Goal: Information Seeking & Learning: Understand process/instructions

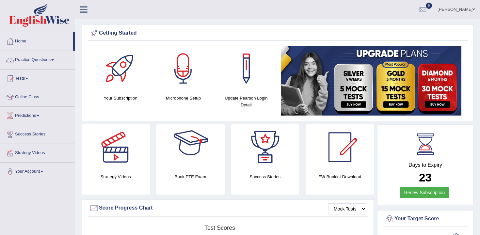
click at [37, 60] on link "Practice Questions" at bounding box center [37, 59] width 75 height 16
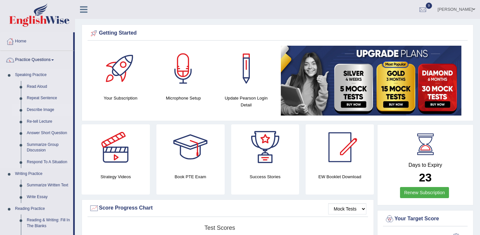
click at [39, 108] on link "Describe Image" at bounding box center [48, 110] width 49 height 12
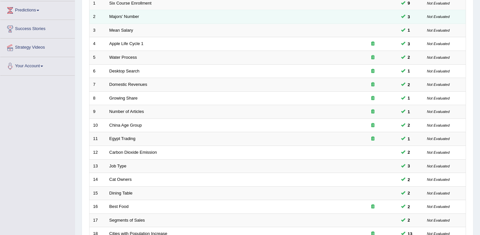
scroll to position [197, 0]
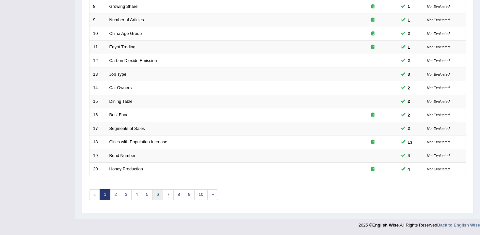
click at [152, 196] on link "6" at bounding box center [157, 195] width 11 height 11
click at [148, 196] on link "5" at bounding box center [147, 195] width 11 height 11
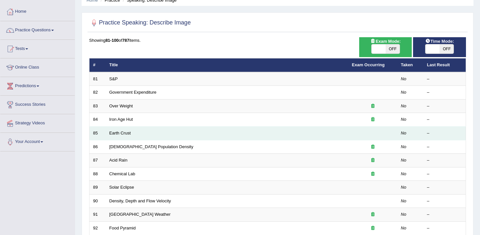
scroll to position [163, 0]
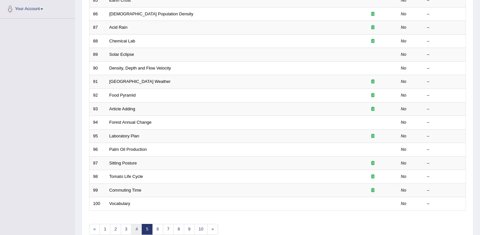
click at [138, 234] on link "4" at bounding box center [136, 229] width 11 height 11
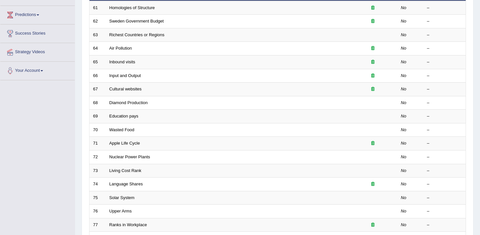
scroll to position [197, 0]
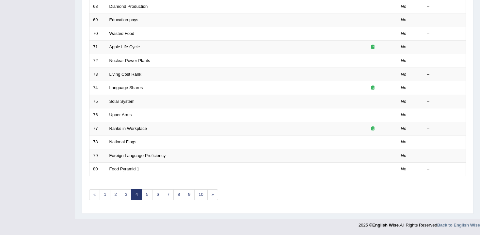
click at [131, 192] on link "4" at bounding box center [136, 195] width 11 height 11
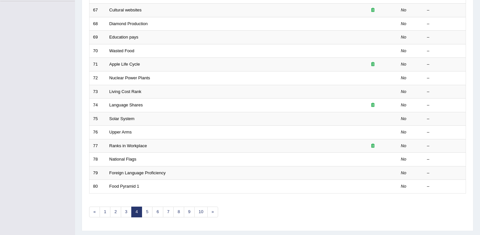
scroll to position [197, 0]
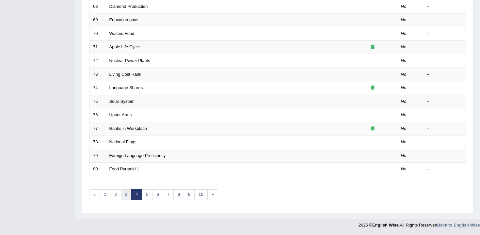
click at [127, 193] on link "3" at bounding box center [126, 195] width 11 height 11
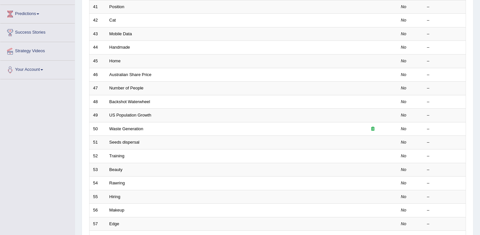
scroll to position [197, 0]
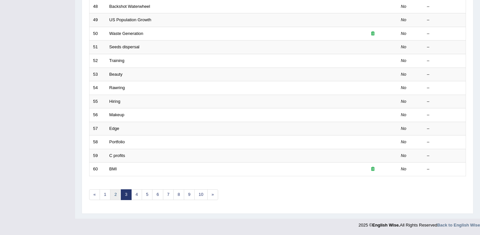
click at [116, 194] on link "2" at bounding box center [115, 195] width 11 height 11
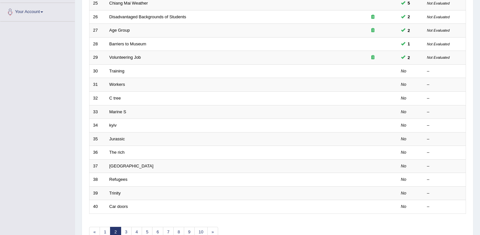
scroll to position [88, 0]
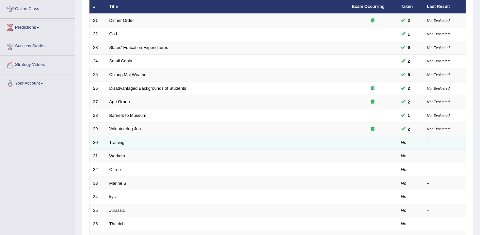
click at [107, 143] on td "Training" at bounding box center [227, 143] width 243 height 14
click at [118, 140] on link "Training" at bounding box center [116, 142] width 15 height 5
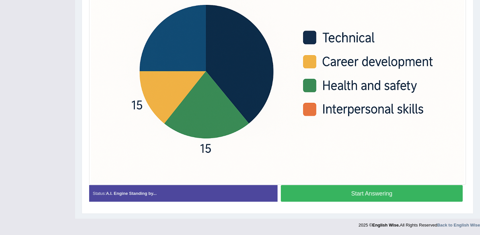
scroll to position [212, 0]
click at [301, 184] on div at bounding box center [277, 58] width 377 height 253
click at [312, 196] on button "Start Answering" at bounding box center [372, 193] width 182 height 17
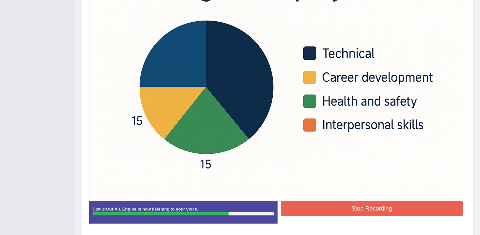
scroll to position [206, 0]
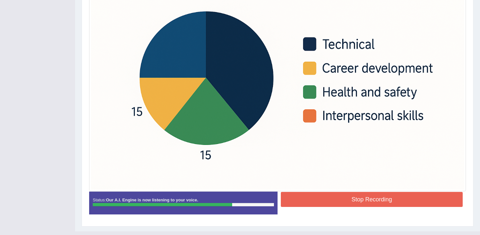
click at [324, 205] on button "Stop Recording" at bounding box center [372, 199] width 182 height 15
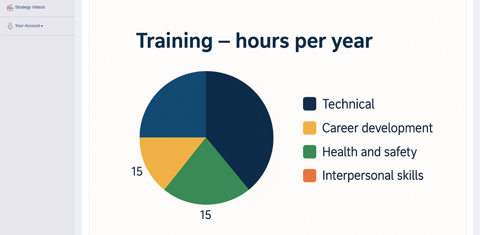
scroll to position [0, 0]
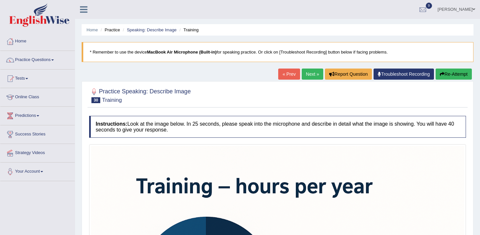
click at [453, 73] on button "Re-Attempt" at bounding box center [454, 74] width 36 height 11
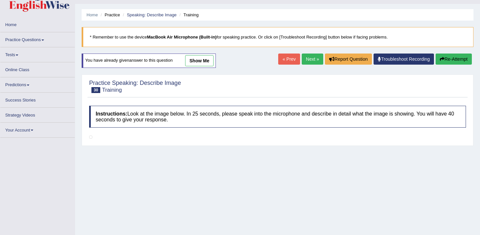
scroll to position [7, 0]
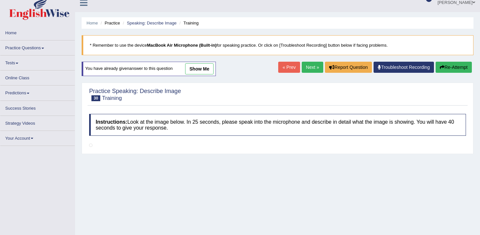
click at [443, 70] on button "Re-Attempt" at bounding box center [454, 67] width 36 height 11
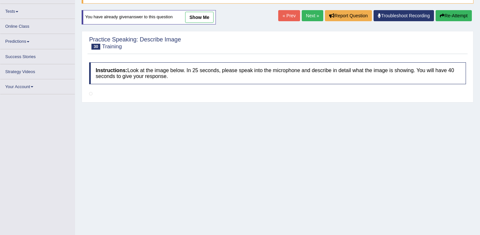
scroll to position [55, 0]
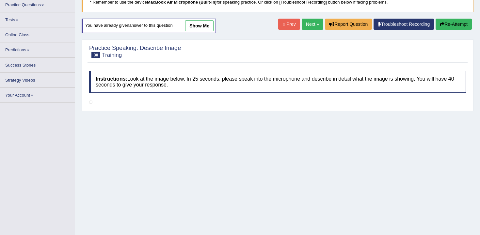
click at [207, 27] on link "show me" at bounding box center [199, 25] width 28 height 11
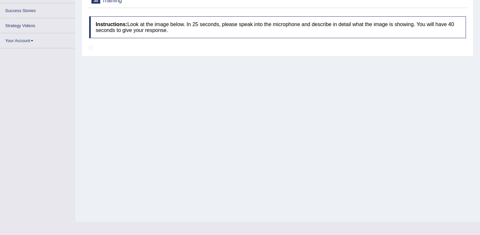
scroll to position [119, 0]
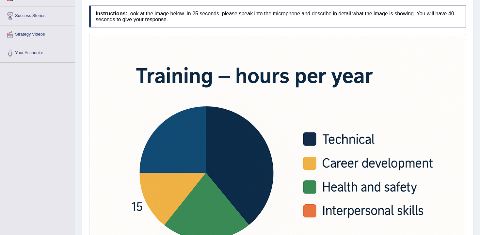
drag, startPoint x: 344, startPoint y: 110, endPoint x: 340, endPoint y: 113, distance: 4.6
click at [343, 110] on img at bounding box center [278, 160] width 374 height 249
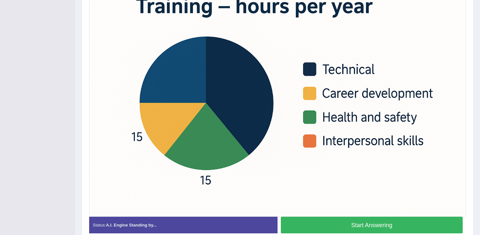
scroll to position [189, 0]
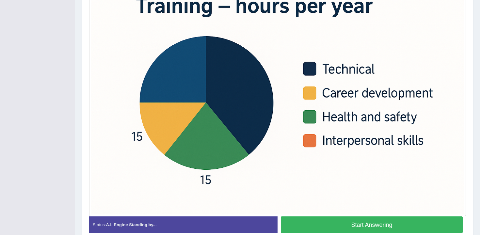
click at [375, 226] on button "Start Answering" at bounding box center [372, 225] width 182 height 17
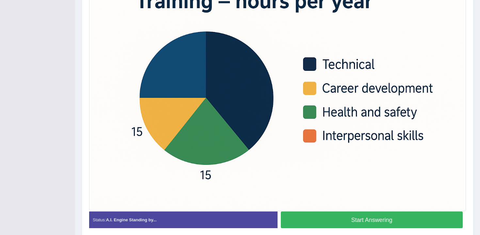
scroll to position [184, 0]
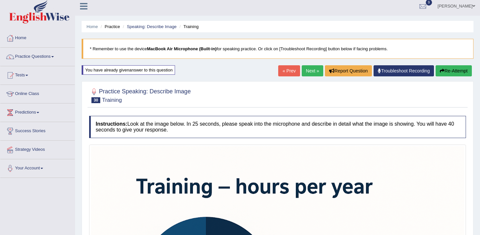
click at [459, 68] on button "Re-Attempt" at bounding box center [454, 70] width 36 height 11
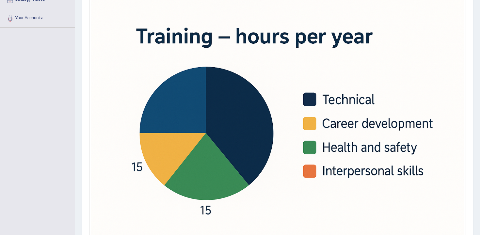
scroll to position [222, 0]
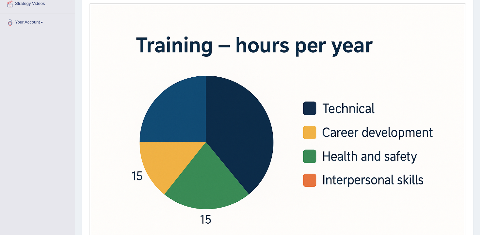
scroll to position [221, 0]
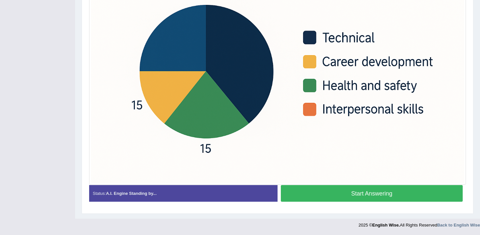
click at [355, 196] on button "Start Answering" at bounding box center [372, 193] width 182 height 17
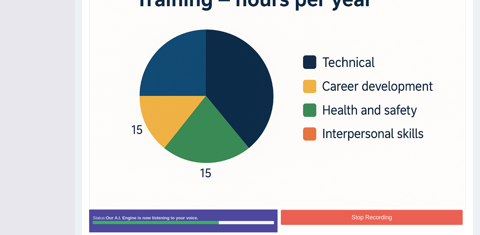
scroll to position [194, 0]
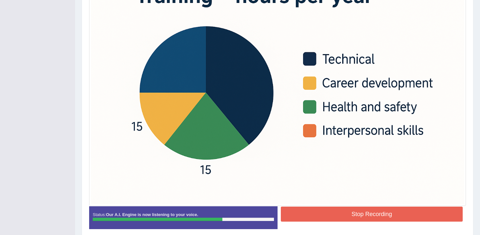
click at [369, 214] on button "Stop Recording" at bounding box center [372, 214] width 182 height 15
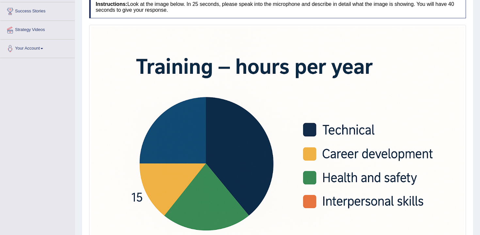
scroll to position [33, 0]
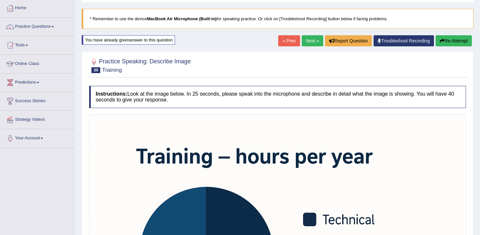
click at [442, 44] on button "Re-Attempt" at bounding box center [454, 40] width 36 height 11
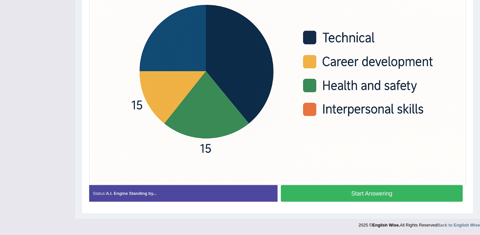
click at [328, 190] on button "Start Answering" at bounding box center [372, 193] width 182 height 17
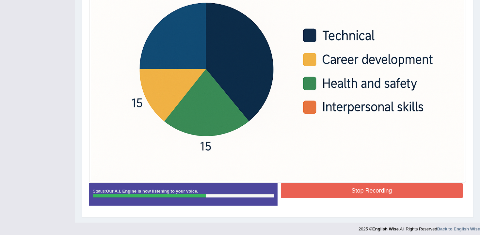
scroll to position [222, 0]
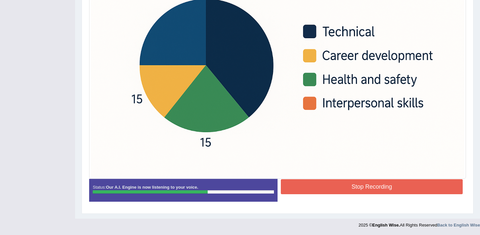
click at [354, 186] on button "Stop Recording" at bounding box center [372, 186] width 182 height 15
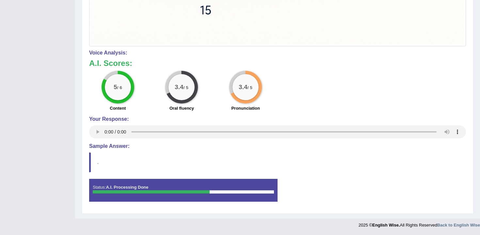
scroll to position [0, 0]
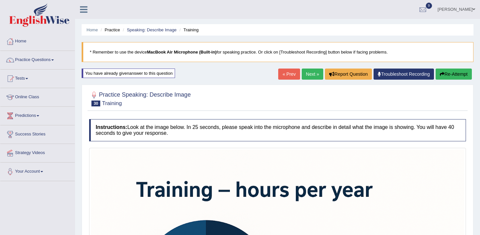
click at [449, 76] on button "Re-Attempt" at bounding box center [454, 74] width 36 height 11
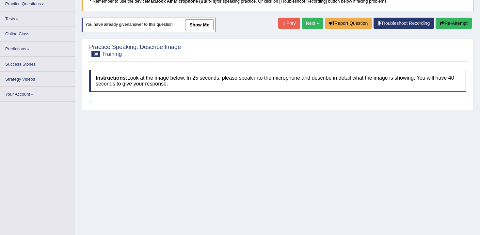
scroll to position [53, 0]
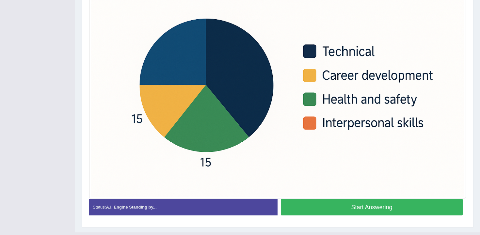
click at [344, 211] on button "Start Answering" at bounding box center [372, 207] width 182 height 17
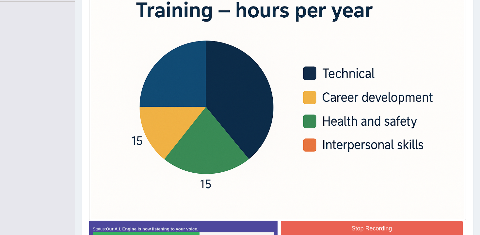
scroll to position [183, 0]
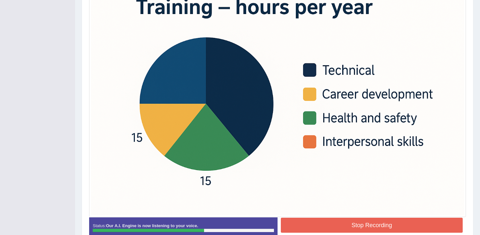
click at [355, 229] on button "Stop Recording" at bounding box center [372, 225] width 182 height 15
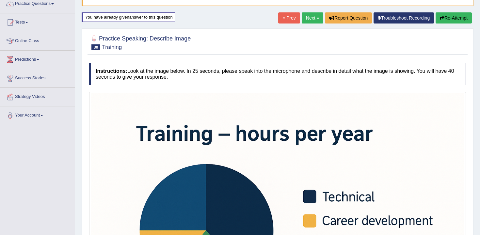
scroll to position [46, 0]
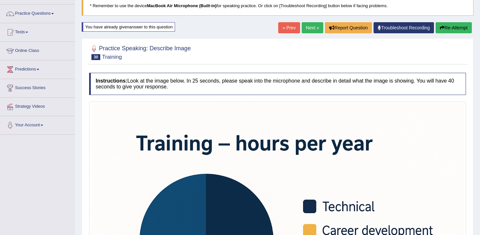
click at [452, 31] on button "Re-Attempt" at bounding box center [454, 27] width 36 height 11
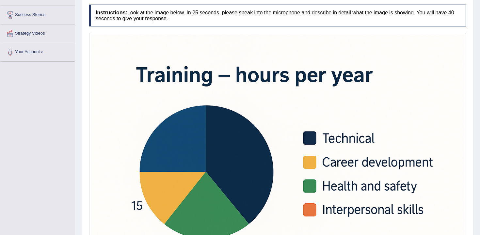
scroll to position [218, 0]
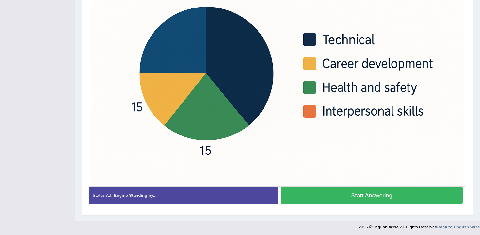
click at [336, 191] on button "Start Answering" at bounding box center [372, 195] width 182 height 17
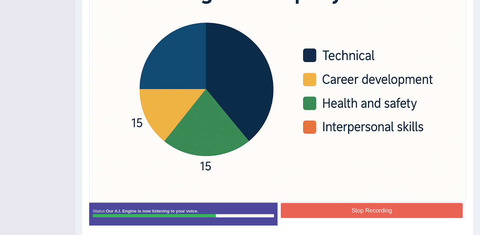
scroll to position [222, 0]
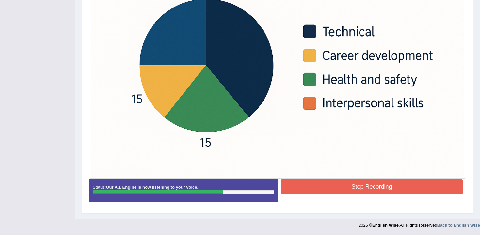
click at [350, 190] on button "Stop Recording" at bounding box center [372, 186] width 182 height 15
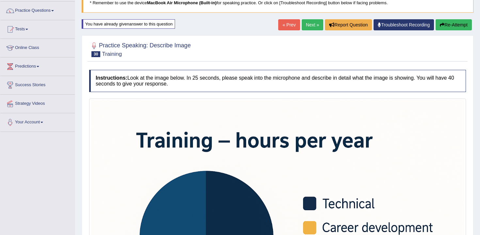
scroll to position [1, 0]
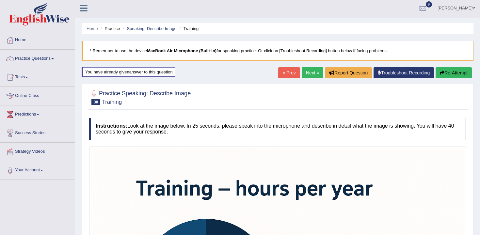
click at [460, 77] on button "Re-Attempt" at bounding box center [454, 72] width 36 height 11
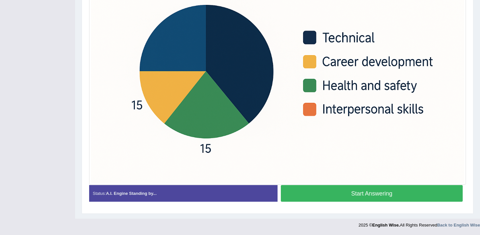
click at [328, 198] on button "Start Answering" at bounding box center [372, 193] width 182 height 17
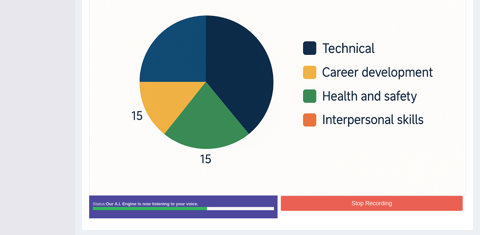
scroll to position [222, 0]
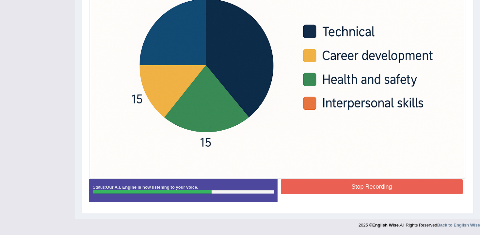
click at [375, 189] on button "Stop Recording" at bounding box center [372, 186] width 182 height 15
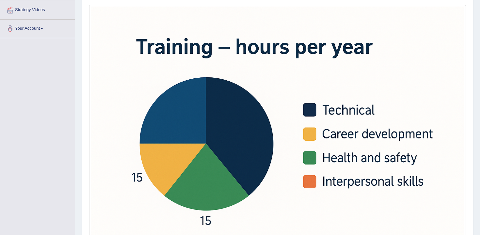
scroll to position [39, 0]
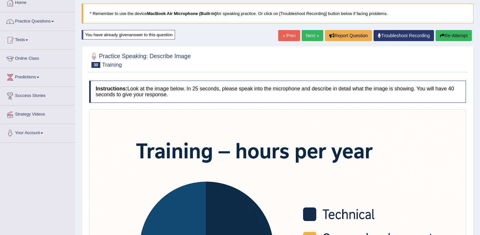
click at [453, 35] on button "Re-Attempt" at bounding box center [454, 35] width 36 height 11
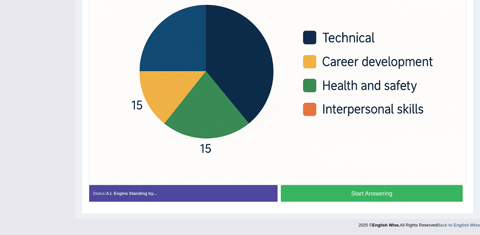
click at [314, 194] on button "Start Answering" at bounding box center [372, 193] width 182 height 17
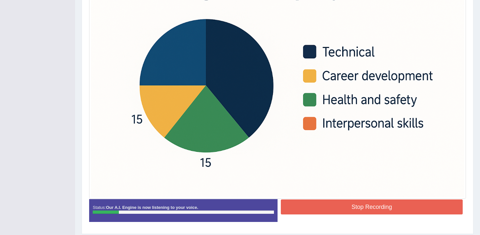
scroll to position [204, 0]
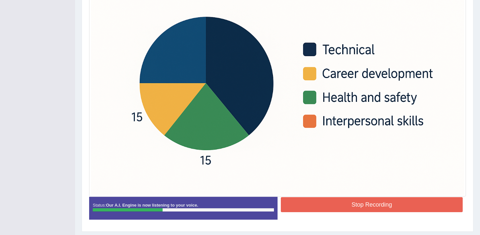
click at [316, 207] on button "Stop Recording" at bounding box center [372, 204] width 182 height 15
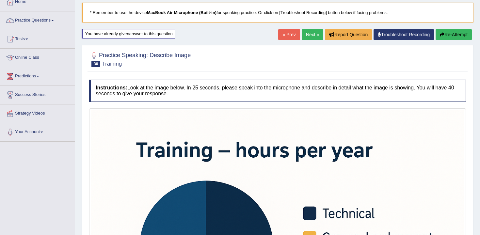
scroll to position [23, 0]
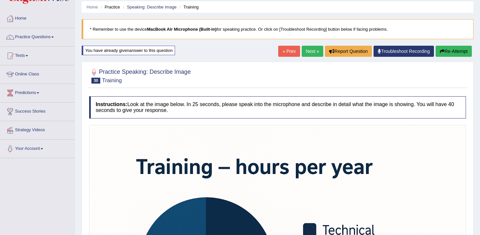
click at [453, 53] on button "Re-Attempt" at bounding box center [454, 51] width 36 height 11
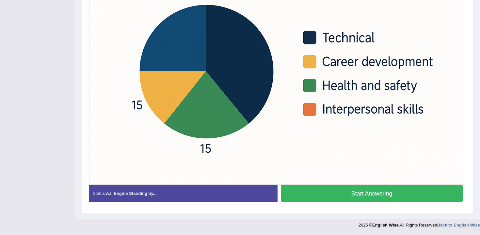
click at [313, 200] on button "Start Answering" at bounding box center [372, 193] width 182 height 17
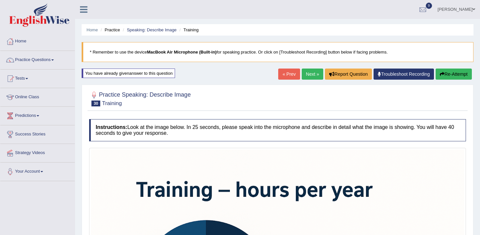
click at [450, 74] on button "Re-Attempt" at bounding box center [454, 74] width 36 height 11
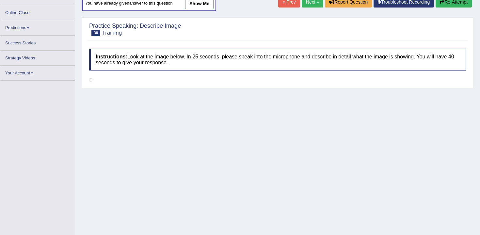
scroll to position [105, 0]
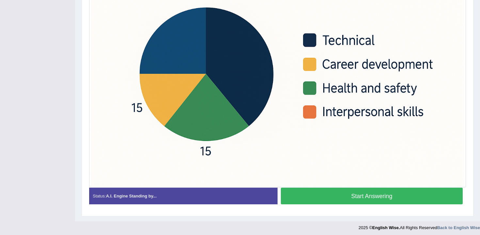
click at [316, 198] on button "Start Answering" at bounding box center [372, 196] width 182 height 17
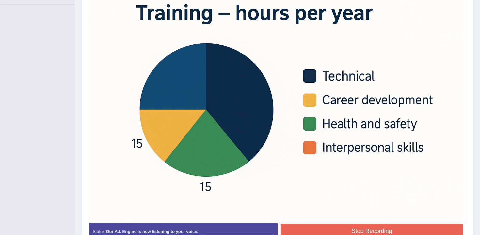
scroll to position [222, 0]
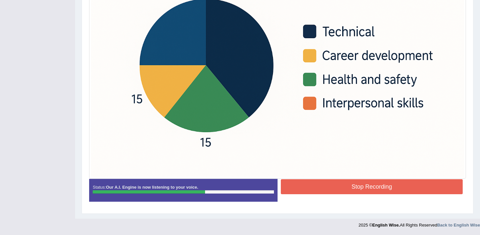
click at [316, 184] on button "Stop Recording" at bounding box center [372, 186] width 182 height 15
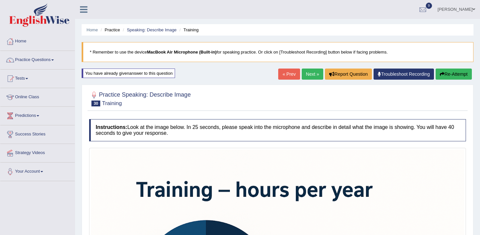
scroll to position [17, 0]
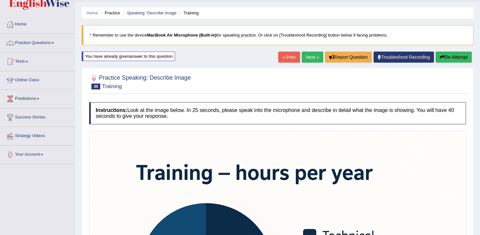
click at [446, 59] on button "Re-Attempt" at bounding box center [454, 57] width 36 height 11
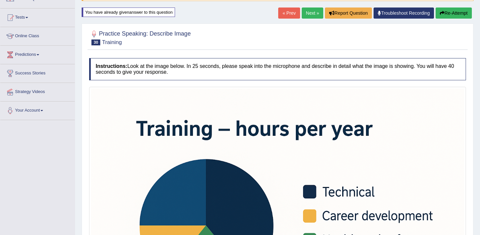
scroll to position [77, 0]
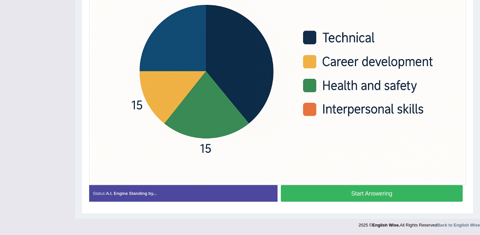
click at [344, 199] on button "Start Answering" at bounding box center [372, 193] width 182 height 17
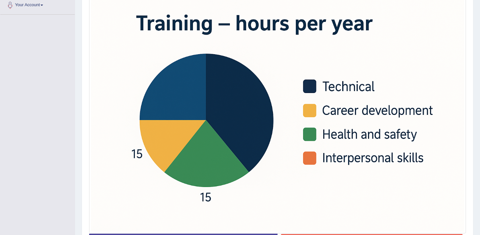
scroll to position [222, 0]
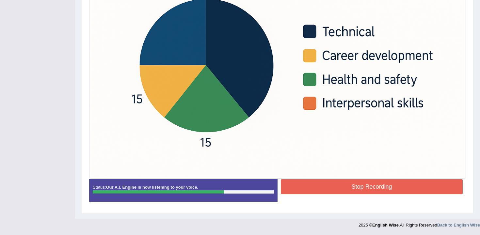
click at [386, 183] on button "Stop Recording" at bounding box center [372, 186] width 182 height 15
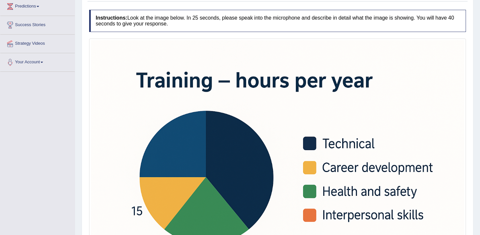
scroll to position [0, 0]
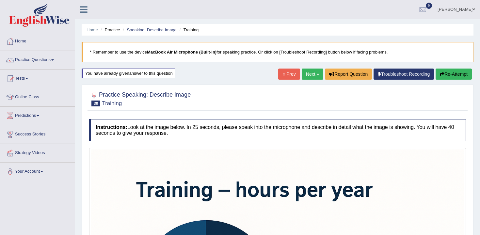
click at [443, 78] on button "Re-Attempt" at bounding box center [454, 74] width 36 height 11
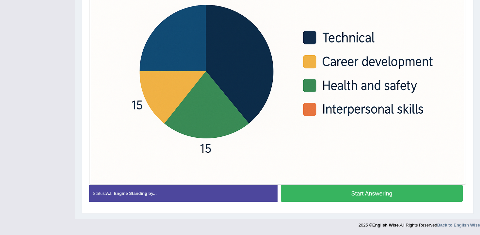
click at [332, 194] on button "Start Answering" at bounding box center [372, 193] width 182 height 17
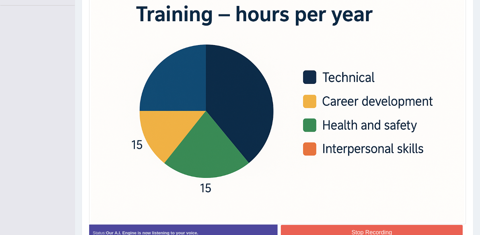
scroll to position [222, 0]
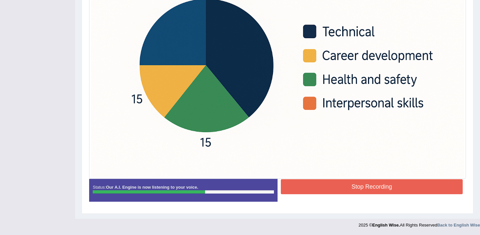
click at [335, 181] on button "Stop Recording" at bounding box center [372, 186] width 182 height 15
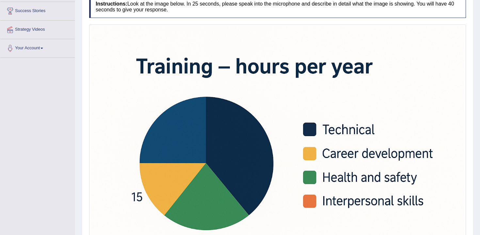
scroll to position [35, 0]
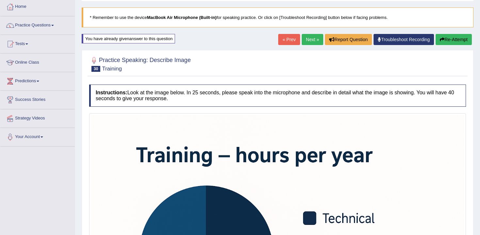
click at [466, 39] on button "Re-Attempt" at bounding box center [454, 39] width 36 height 11
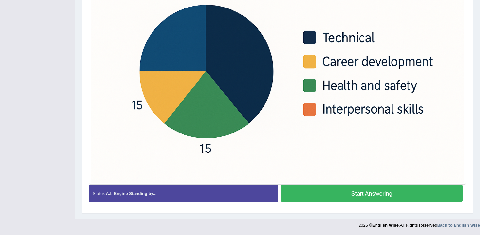
click at [344, 191] on button "Start Answering" at bounding box center [372, 193] width 182 height 17
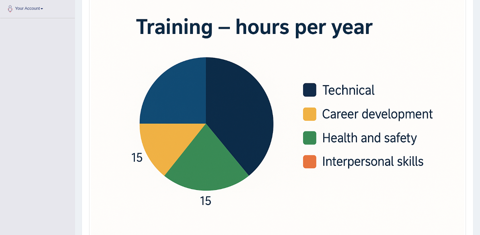
scroll to position [222, 0]
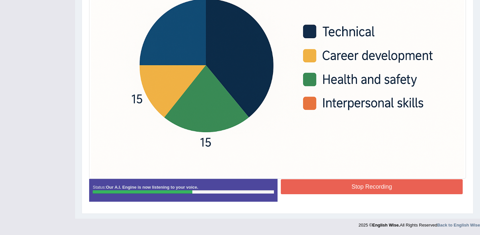
click at [341, 183] on button "Stop Recording" at bounding box center [372, 186] width 182 height 15
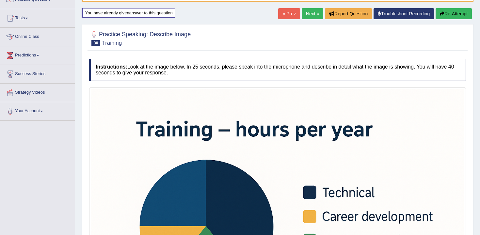
scroll to position [0, 0]
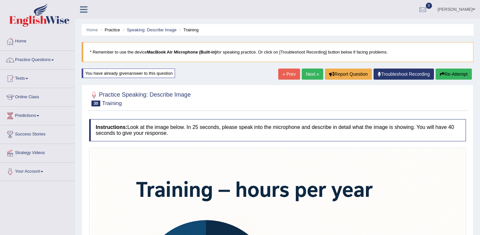
click at [440, 73] on icon "button" at bounding box center [442, 74] width 5 height 5
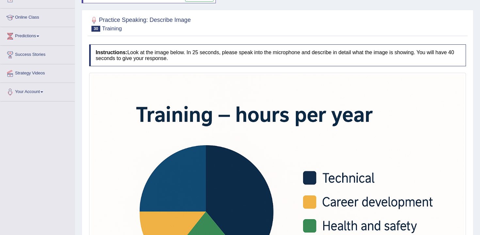
scroll to position [221, 0]
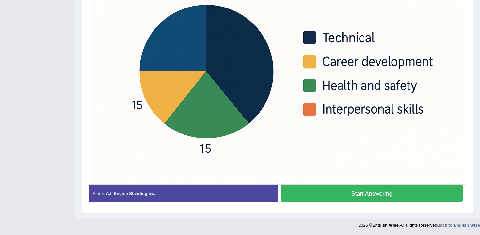
click at [368, 208] on div "Status: A.I. Engine Standing by... Start Answering Stop Recording" at bounding box center [277, 196] width 377 height 23
click at [367, 191] on button "Start Answering" at bounding box center [372, 193] width 182 height 17
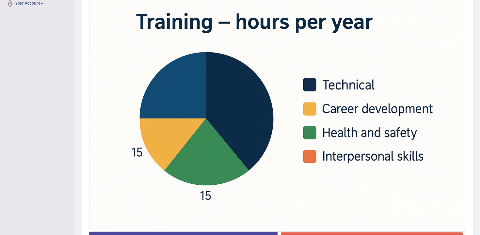
scroll to position [222, 0]
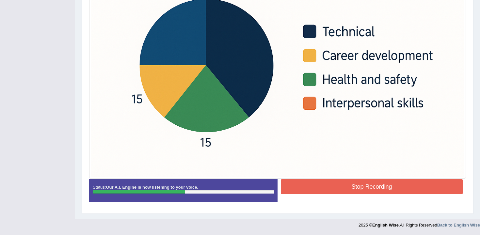
click at [400, 191] on button "Stop Recording" at bounding box center [372, 186] width 182 height 15
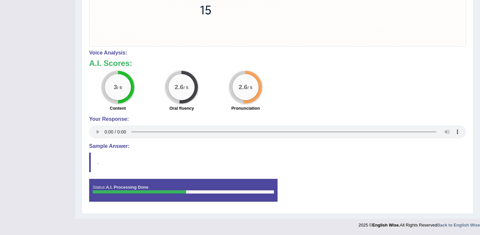
scroll to position [0, 0]
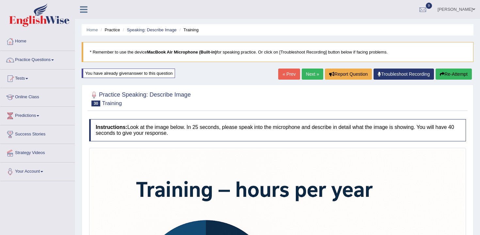
click at [445, 74] on button "Re-Attempt" at bounding box center [454, 74] width 36 height 11
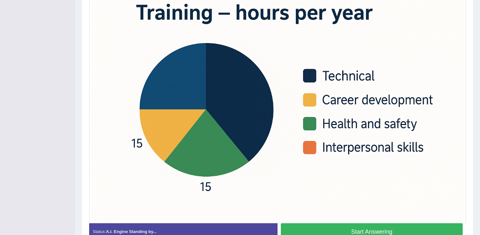
scroll to position [221, 0]
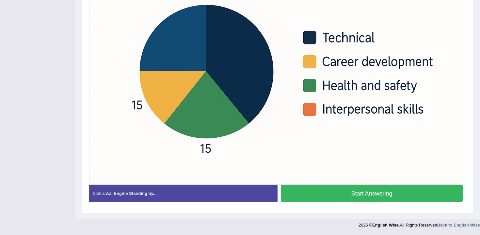
click at [364, 184] on div at bounding box center [277, 58] width 377 height 253
click at [367, 193] on button "Start Answering" at bounding box center [372, 193] width 182 height 17
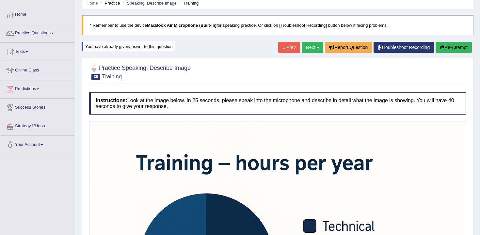
scroll to position [11, 0]
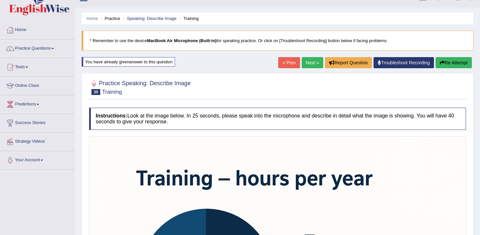
click at [461, 61] on button "Re-Attempt" at bounding box center [454, 62] width 36 height 11
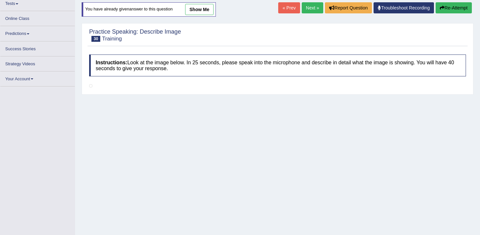
scroll to position [105, 0]
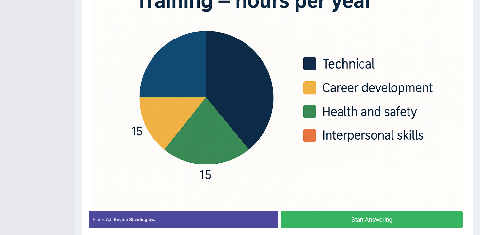
click at [374, 222] on button "Start Answering" at bounding box center [372, 219] width 182 height 17
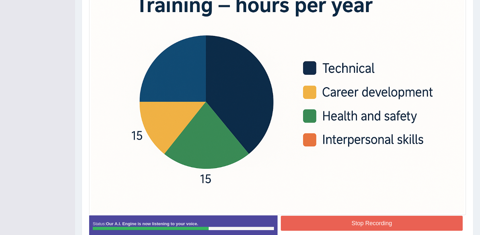
scroll to position [200, 0]
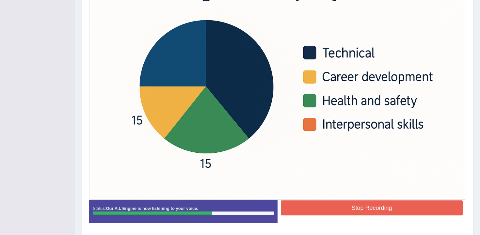
click at [333, 217] on div "Stop Recording" at bounding box center [372, 209] width 189 height 17
click at [333, 212] on button "Stop Recording" at bounding box center [372, 208] width 182 height 15
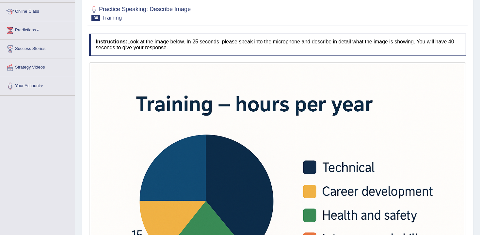
scroll to position [72, 0]
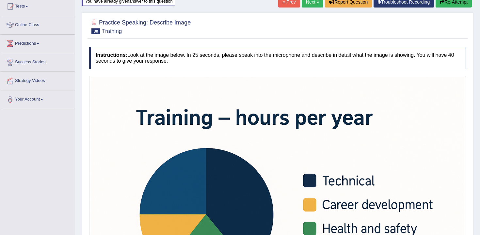
click at [313, 1] on link "Next »" at bounding box center [313, 1] width 22 height 11
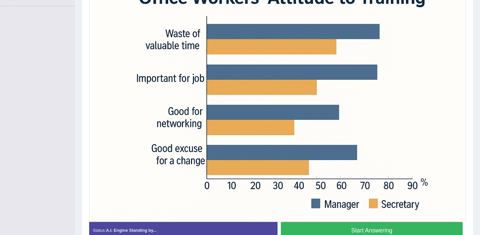
scroll to position [170, 0]
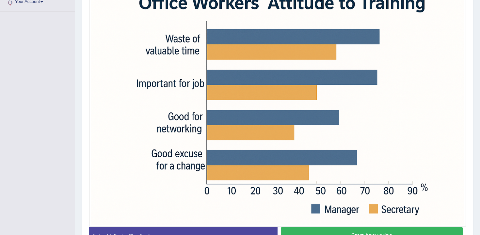
click at [328, 227] on button "Start Answering" at bounding box center [372, 235] width 182 height 17
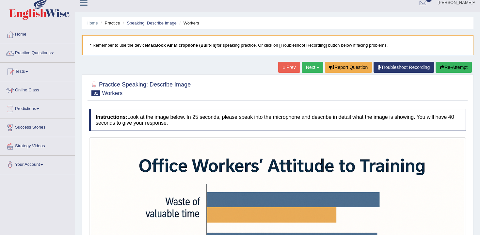
scroll to position [0, 0]
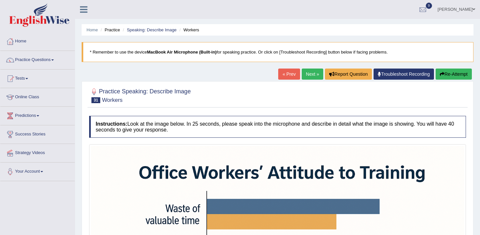
click at [455, 87] on div at bounding box center [277, 95] width 377 height 20
click at [453, 71] on button "Re-Attempt" at bounding box center [454, 74] width 36 height 11
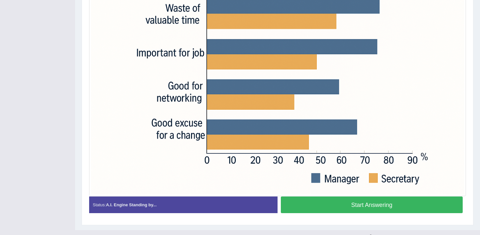
scroll to position [202, 0]
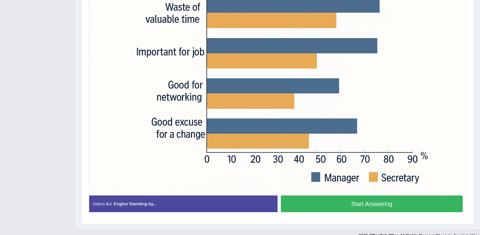
click at [420, 213] on div "Start Answering" at bounding box center [372, 205] width 189 height 18
click at [426, 211] on button "Start Answering" at bounding box center [372, 204] width 182 height 17
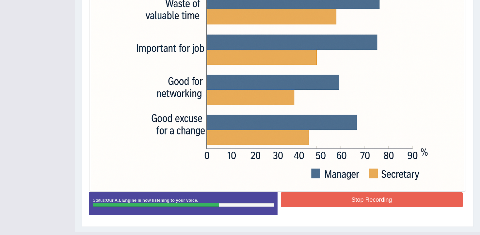
scroll to position [219, 0]
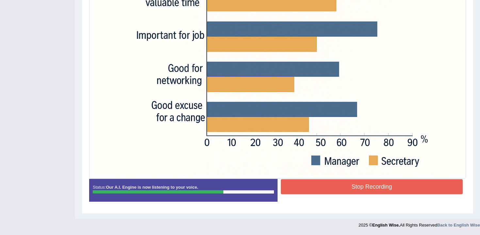
click at [405, 183] on button "Stop Recording" at bounding box center [372, 186] width 182 height 15
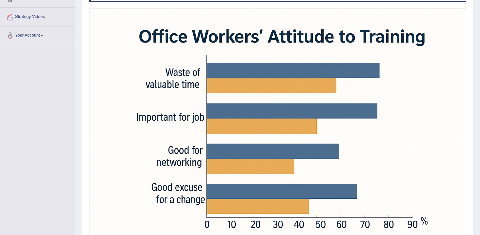
scroll to position [36, 0]
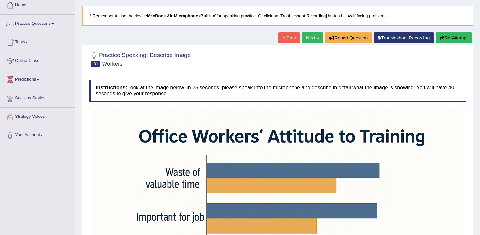
click at [311, 44] on div "« Prev Next » Report Question Troubleshoot Recording Re-Attempt" at bounding box center [375, 38] width 195 height 13
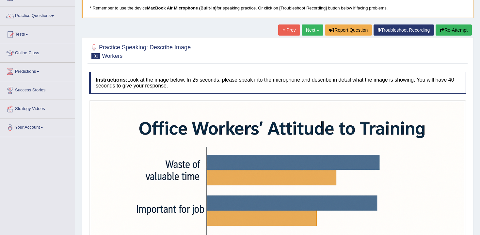
scroll to position [44, 0]
click at [444, 28] on button "Re-Attempt" at bounding box center [454, 29] width 36 height 11
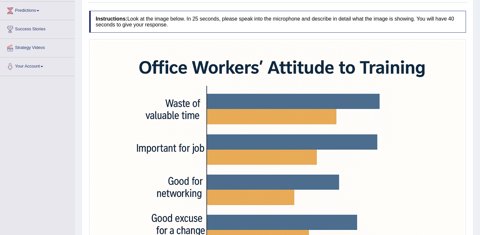
scroll to position [116, 0]
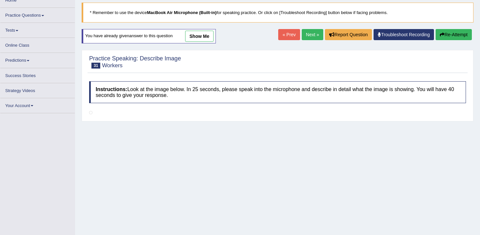
scroll to position [41, 0]
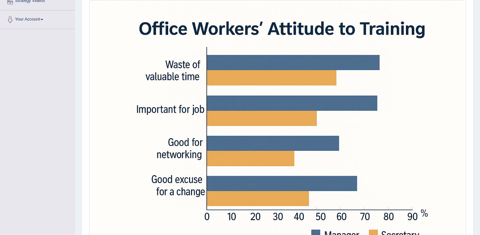
scroll to position [221, 0]
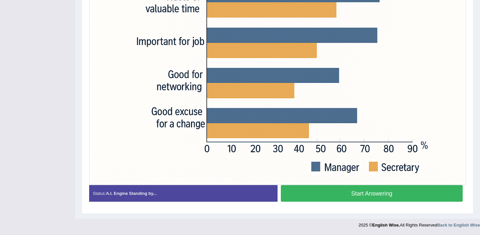
click at [350, 196] on button "Start Answering" at bounding box center [372, 193] width 182 height 17
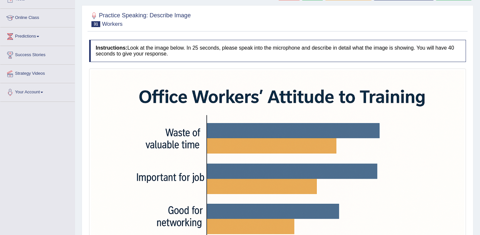
scroll to position [56, 0]
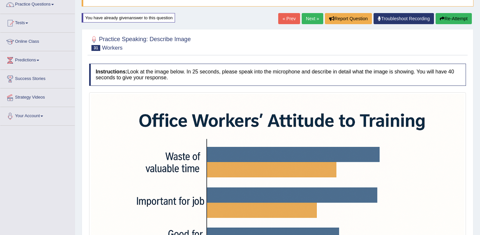
click at [440, 23] on button "Re-Attempt" at bounding box center [454, 18] width 36 height 11
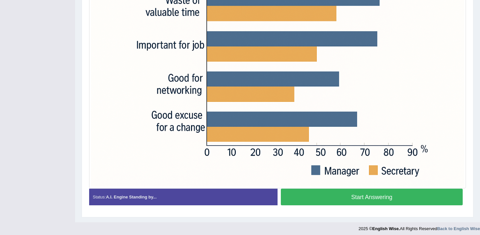
scroll to position [221, 0]
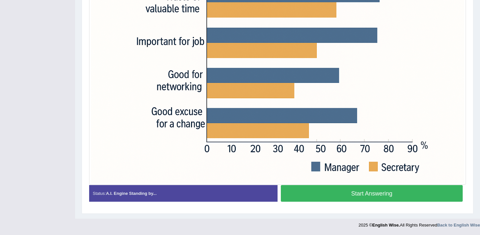
click at [342, 208] on div "Status: A.I. Engine Standing by... Start Answering Stop Recording" at bounding box center [277, 196] width 377 height 23
click at [342, 200] on button "Start Answering" at bounding box center [372, 193] width 182 height 17
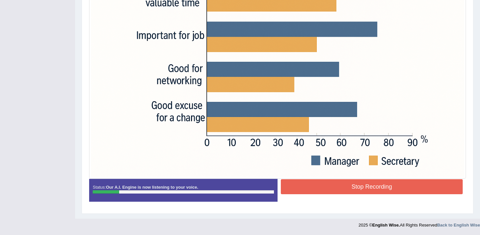
scroll to position [0, 0]
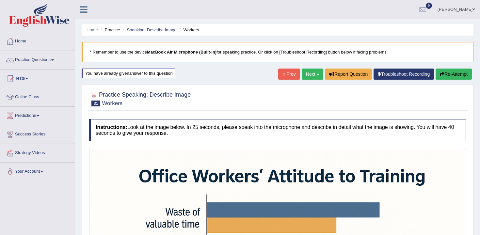
click at [440, 72] on icon "button" at bounding box center [442, 74] width 5 height 5
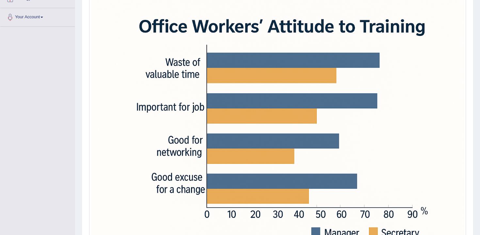
scroll to position [221, 0]
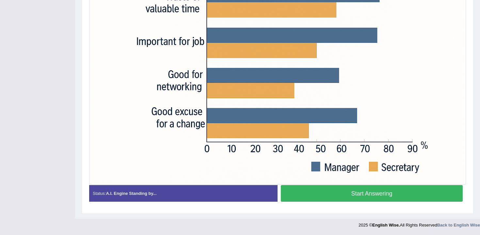
click at [356, 196] on button "Start Answering" at bounding box center [372, 193] width 182 height 17
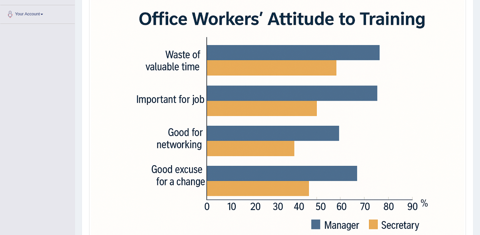
scroll to position [222, 0]
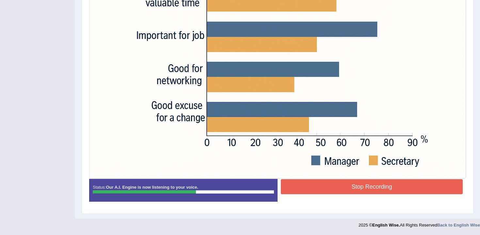
click at [353, 190] on button "Stop Recording" at bounding box center [372, 186] width 182 height 15
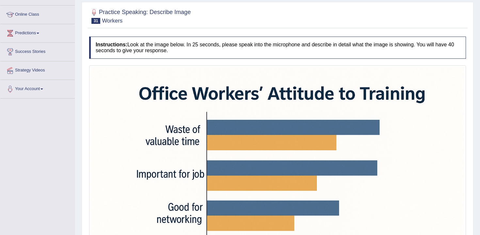
scroll to position [0, 0]
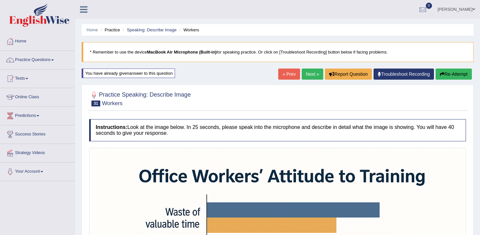
click at [441, 76] on button "Re-Attempt" at bounding box center [454, 74] width 36 height 11
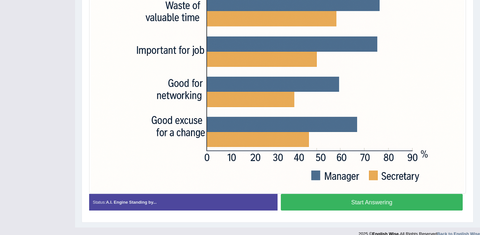
scroll to position [218, 0]
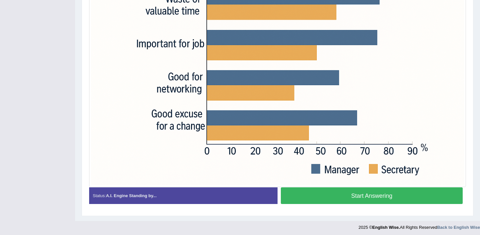
click at [351, 209] on div "Status: A.I. Engine Standing by... Start Answering Stop Recording" at bounding box center [277, 199] width 377 height 23
click at [351, 202] on button "Start Answering" at bounding box center [372, 196] width 182 height 17
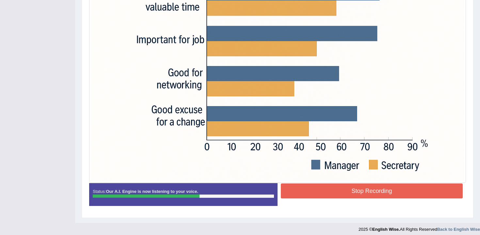
scroll to position [222, 0]
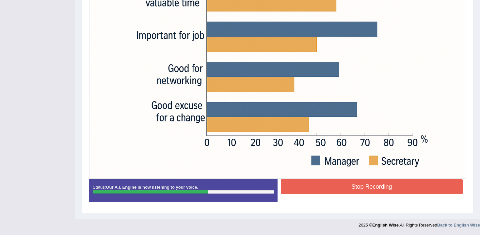
click at [382, 184] on button "Stop Recording" at bounding box center [372, 186] width 182 height 15
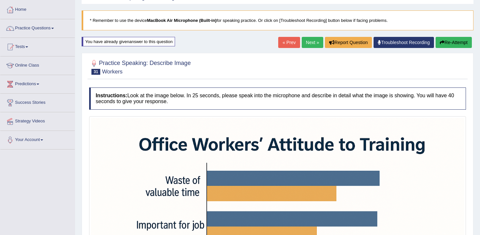
scroll to position [0, 0]
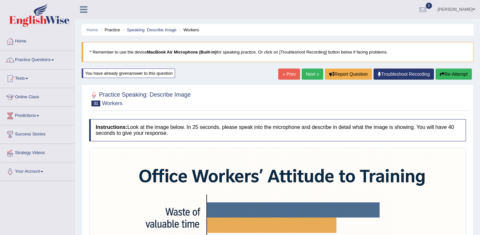
click at [310, 81] on div "« Prev Next » Report Question Troubleshoot Recording Re-Attempt" at bounding box center [375, 75] width 195 height 13
click at [312, 75] on link "Next »" at bounding box center [313, 74] width 22 height 11
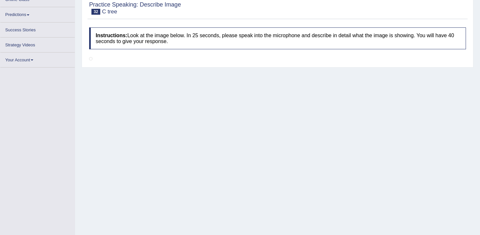
scroll to position [97, 0]
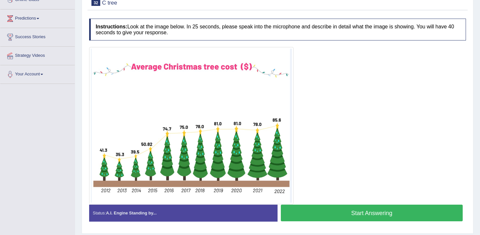
click at [322, 211] on button "Start Answering" at bounding box center [372, 213] width 182 height 17
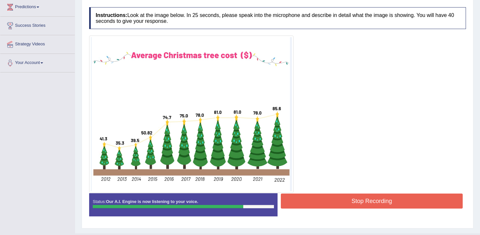
scroll to position [121, 0]
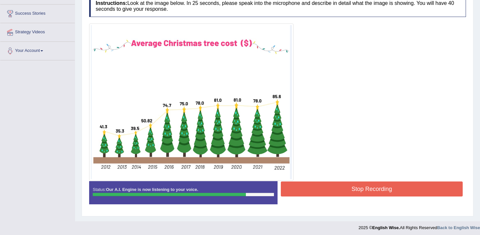
click at [325, 192] on button "Stop Recording" at bounding box center [372, 189] width 182 height 15
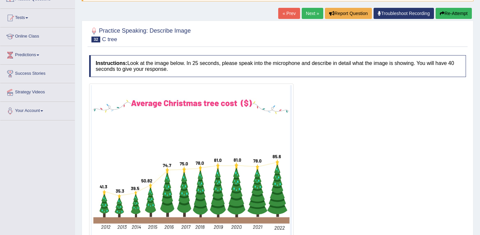
scroll to position [37, 0]
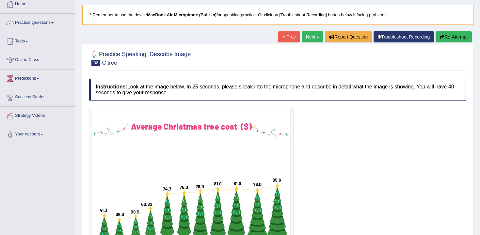
click at [451, 37] on button "Re-Attempt" at bounding box center [454, 36] width 36 height 11
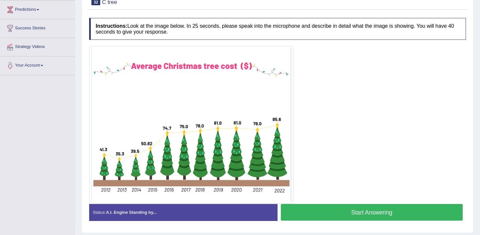
scroll to position [105, 0]
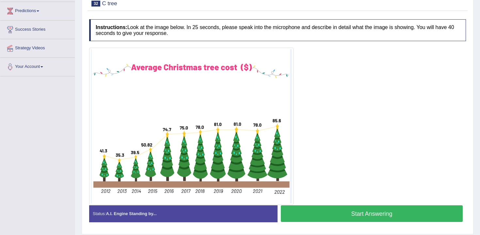
click at [326, 217] on button "Start Answering" at bounding box center [372, 214] width 182 height 17
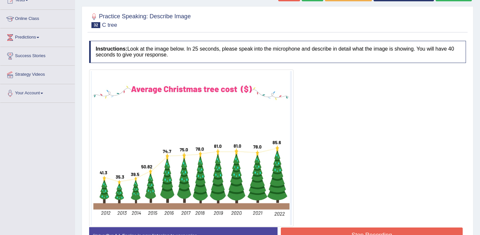
scroll to position [53, 0]
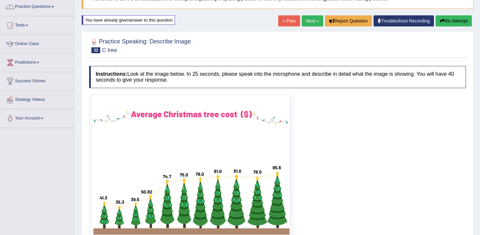
click at [445, 23] on button "Re-Attempt" at bounding box center [454, 20] width 36 height 11
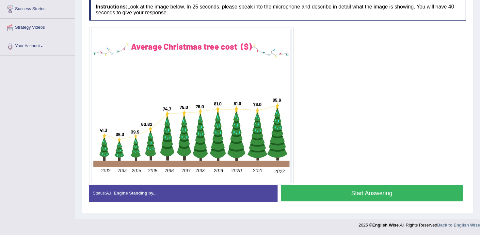
click at [406, 195] on button "Start Answering" at bounding box center [372, 193] width 182 height 17
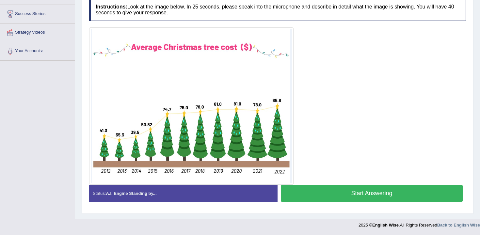
scroll to position [121, 0]
click at [406, 195] on button "Start Answering" at bounding box center [372, 193] width 182 height 17
click at [405, 195] on button "Start Answering" at bounding box center [372, 193] width 182 height 17
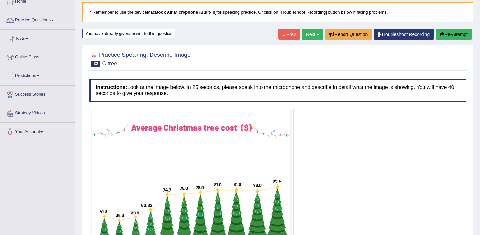
scroll to position [8, 0]
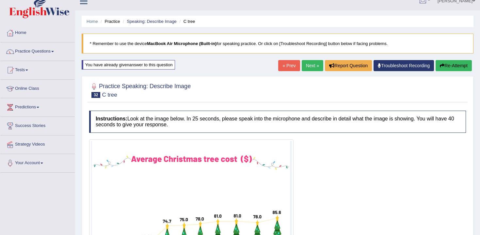
click at [461, 64] on button "Re-Attempt" at bounding box center [454, 65] width 36 height 11
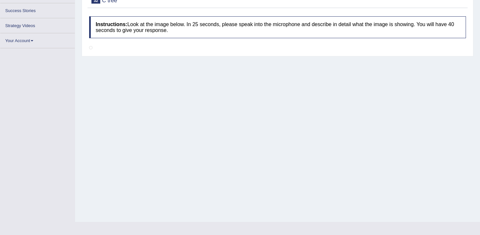
scroll to position [126, 0]
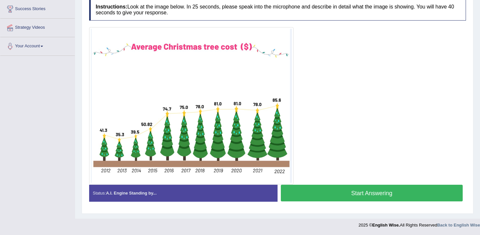
click at [382, 194] on button "Start Answering" at bounding box center [372, 193] width 182 height 17
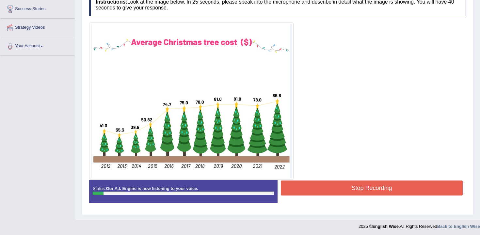
scroll to position [0, 0]
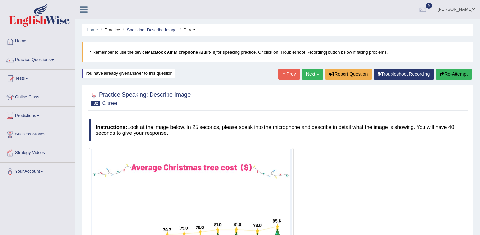
click at [447, 72] on button "Re-Attempt" at bounding box center [454, 74] width 36 height 11
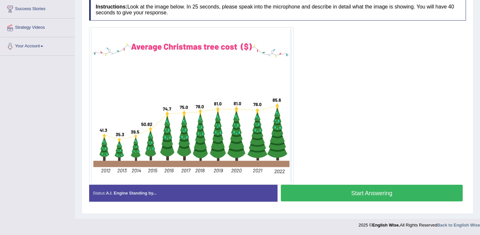
click at [350, 186] on button "Start Answering" at bounding box center [372, 193] width 182 height 17
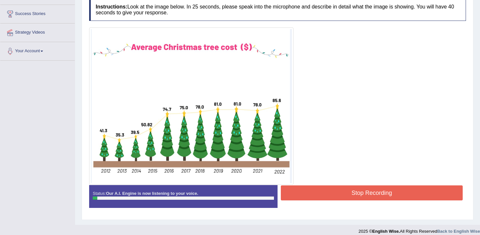
drag, startPoint x: 353, startPoint y: 190, endPoint x: 353, endPoint y: 105, distance: 85.3
click at [353, 105] on div "Instructions: Look at the image below. In 25 seconds, please speak into the mic…" at bounding box center [278, 105] width 380 height 221
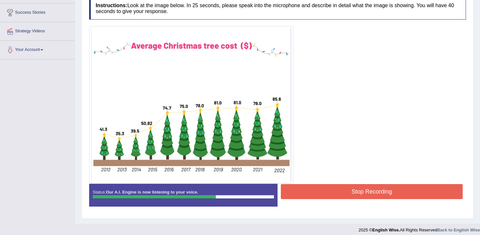
scroll to position [121, 0]
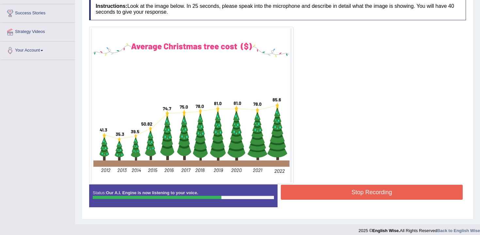
click at [367, 190] on button "Stop Recording" at bounding box center [372, 192] width 182 height 15
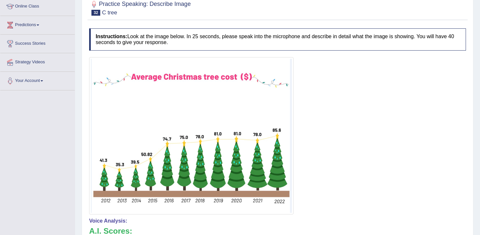
scroll to position [0, 0]
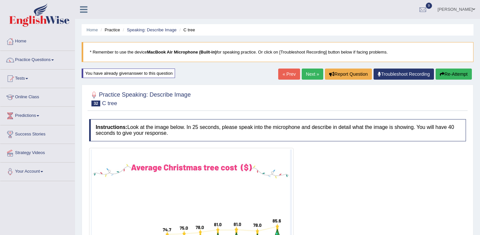
click at [446, 81] on div "Home Practice Speaking: Describe Image C tree * Remember to use the device MacB…" at bounding box center [277, 239] width 405 height 478
click at [446, 74] on button "Re-Attempt" at bounding box center [454, 74] width 36 height 11
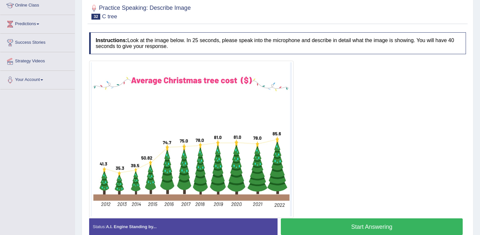
scroll to position [126, 0]
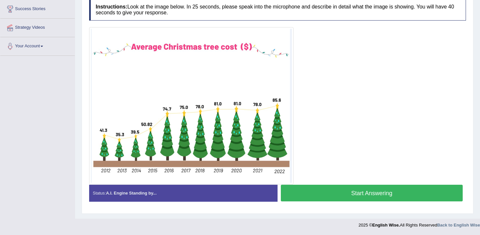
click at [363, 187] on button "Start Answering" at bounding box center [372, 193] width 182 height 17
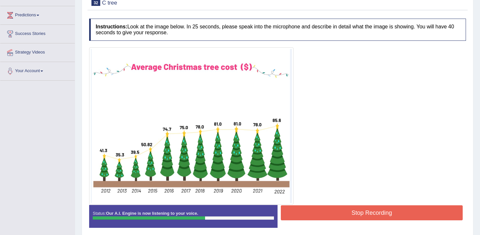
scroll to position [127, 0]
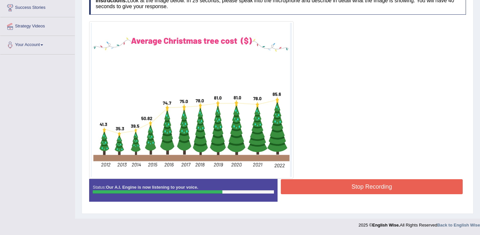
click at [354, 183] on button "Stop Recording" at bounding box center [372, 186] width 182 height 15
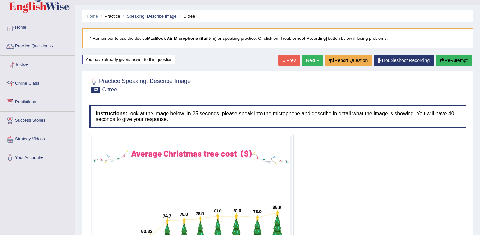
scroll to position [0, 0]
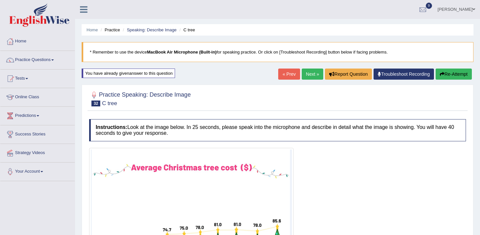
click at [440, 71] on button "Re-Attempt" at bounding box center [454, 74] width 36 height 11
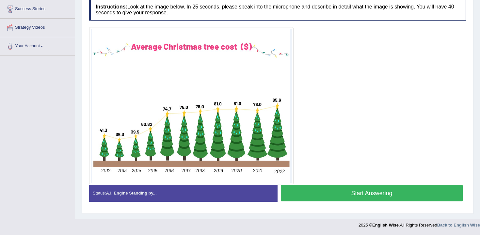
click at [300, 194] on button "Start Answering" at bounding box center [372, 193] width 182 height 17
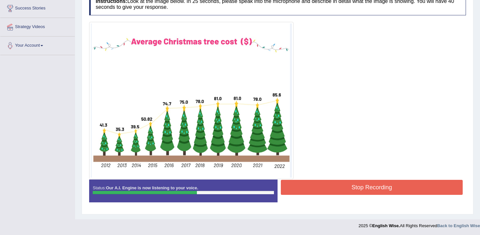
scroll to position [127, 0]
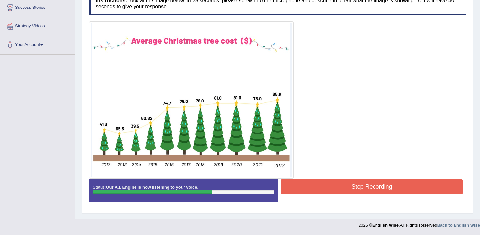
click at [340, 195] on div "Stop Recording" at bounding box center [372, 187] width 189 height 17
click at [340, 192] on button "Stop Recording" at bounding box center [372, 186] width 182 height 15
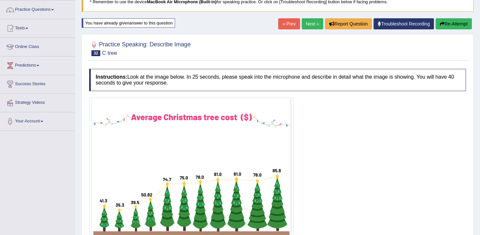
scroll to position [16, 0]
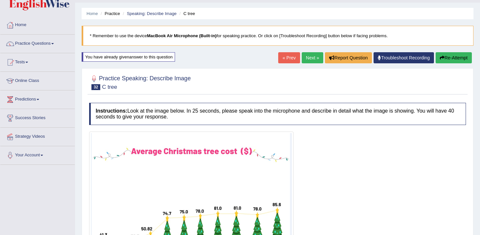
click at [452, 56] on button "Re-Attempt" at bounding box center [454, 57] width 36 height 11
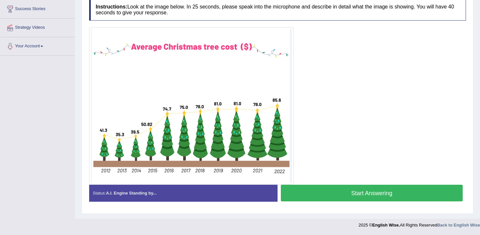
click at [352, 200] on button "Start Answering" at bounding box center [372, 193] width 182 height 17
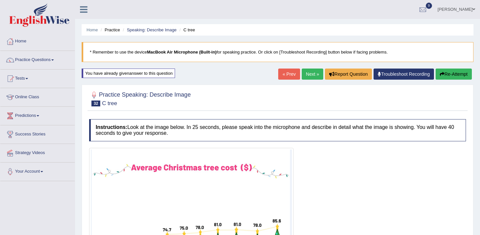
click at [440, 82] on div "Home Practice Speaking: Describe Image C tree * Remember to use the device MacB…" at bounding box center [277, 173] width 405 height 346
click at [440, 73] on icon "button" at bounding box center [442, 74] width 5 height 5
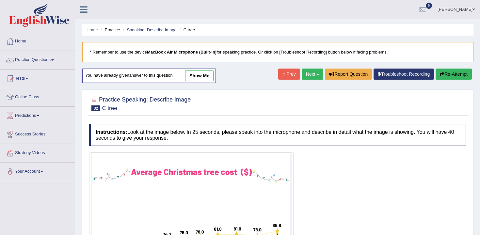
scroll to position [126, 0]
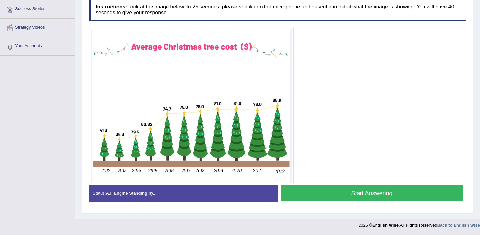
click at [407, 185] on button "Start Answering" at bounding box center [372, 193] width 182 height 17
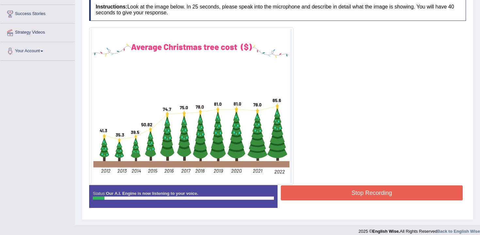
scroll to position [0, 0]
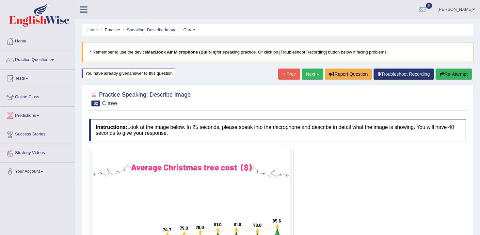
click at [441, 85] on div "Practice Speaking: Describe Image 32 C tree Instructions: Look at the image bel…" at bounding box center [278, 213] width 392 height 256
click at [442, 78] on button "Re-Attempt" at bounding box center [454, 74] width 36 height 11
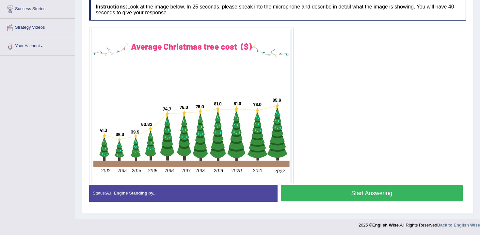
click at [392, 196] on button "Start Answering" at bounding box center [372, 193] width 182 height 17
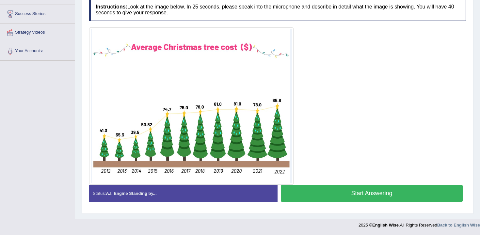
click at [392, 196] on button "Start Answering" at bounding box center [372, 193] width 182 height 17
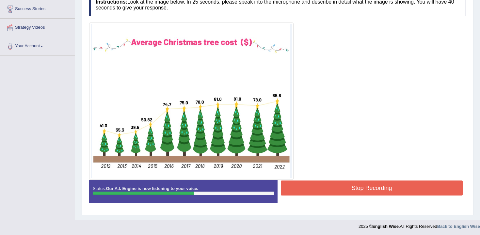
scroll to position [127, 0]
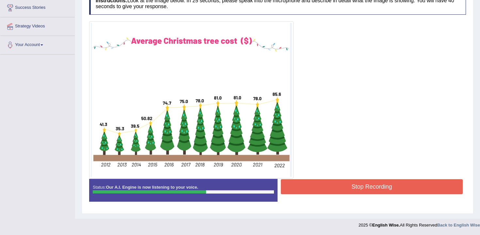
click at [384, 184] on button "Stop Recording" at bounding box center [372, 186] width 182 height 15
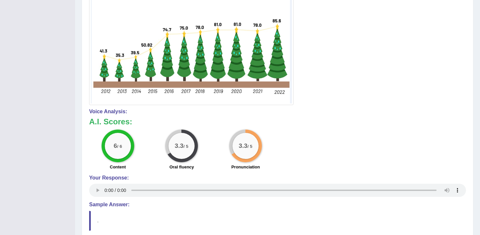
scroll to position [0, 0]
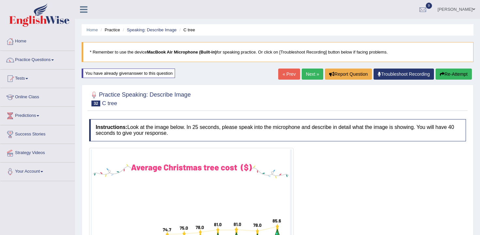
click at [444, 77] on button "Re-Attempt" at bounding box center [454, 74] width 36 height 11
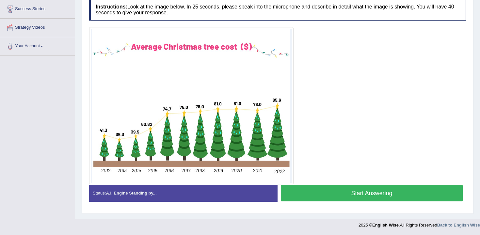
click at [346, 197] on button "Start Answering" at bounding box center [372, 193] width 182 height 17
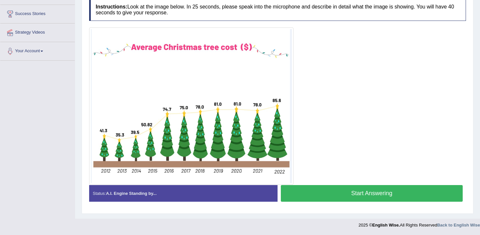
scroll to position [126, 0]
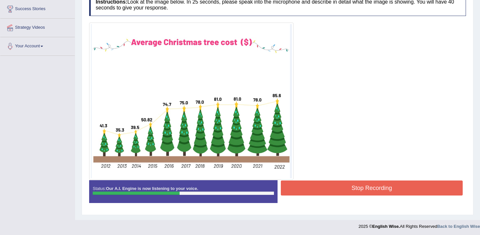
click at [380, 186] on button "Stop Recording" at bounding box center [372, 188] width 182 height 15
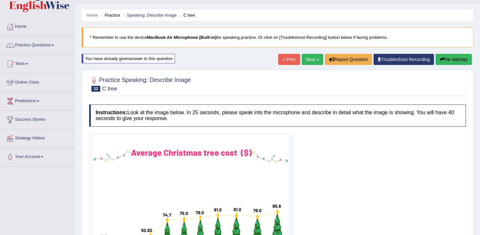
scroll to position [0, 0]
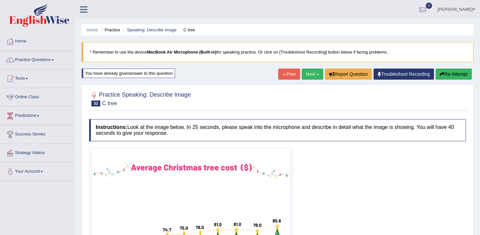
click at [312, 76] on link "Next »" at bounding box center [313, 74] width 22 height 11
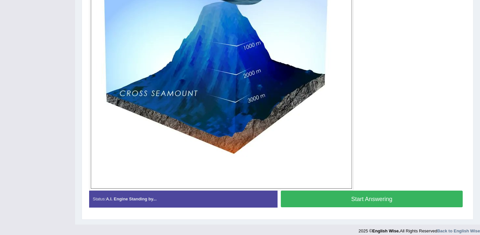
scroll to position [225, 0]
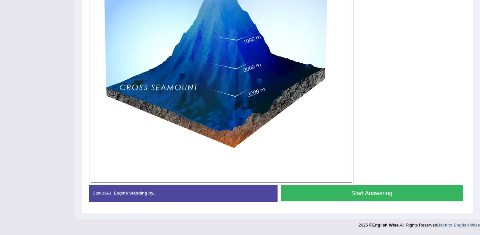
click at [385, 195] on button "Start Answering" at bounding box center [372, 193] width 182 height 17
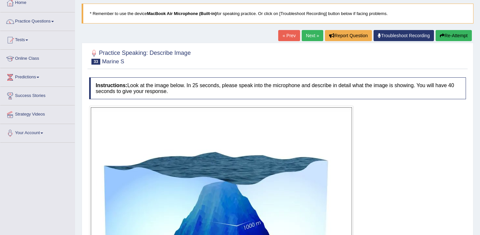
scroll to position [0, 0]
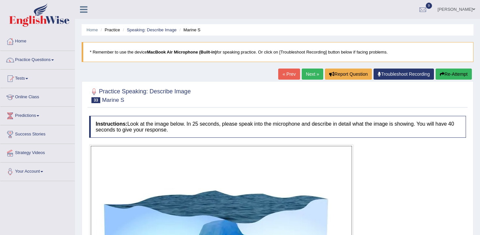
click at [441, 71] on button "Re-Attempt" at bounding box center [454, 74] width 36 height 11
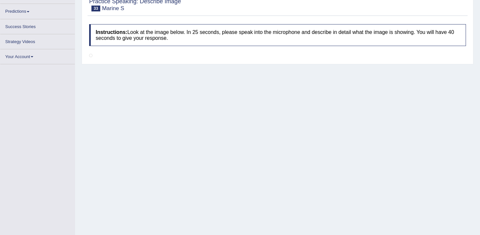
scroll to position [225, 0]
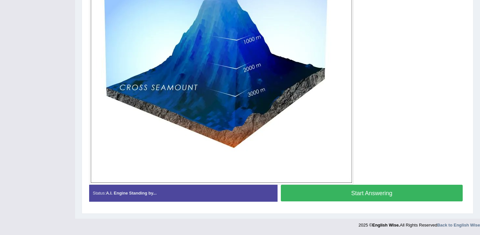
click at [397, 194] on button "Start Answering" at bounding box center [372, 193] width 182 height 17
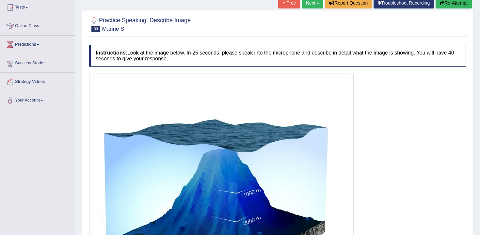
scroll to position [48, 0]
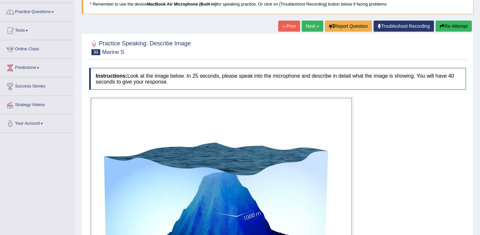
click at [462, 28] on button "Re-Attempt" at bounding box center [454, 26] width 36 height 11
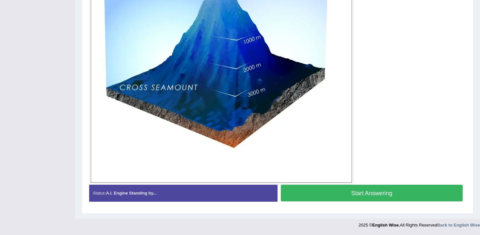
click at [396, 198] on button "Start Answering" at bounding box center [372, 193] width 182 height 17
click at [396, 197] on button "Start Answering" at bounding box center [372, 193] width 182 height 17
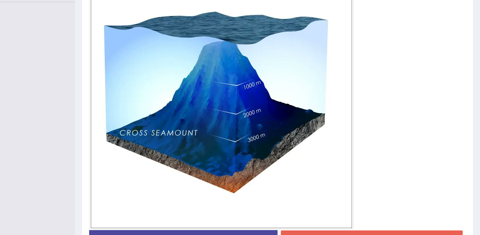
scroll to position [223, 0]
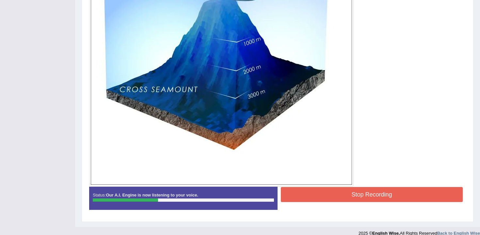
click at [408, 203] on div "Stop Recording" at bounding box center [372, 195] width 189 height 17
click at [408, 200] on button "Stop Recording" at bounding box center [372, 194] width 182 height 15
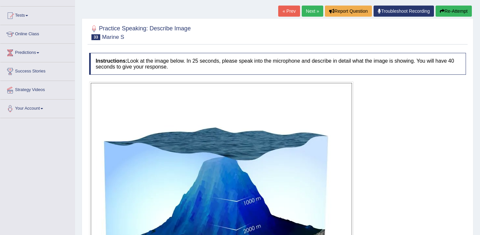
scroll to position [0, 0]
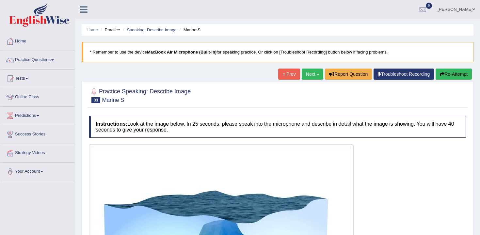
click at [445, 69] on button "Re-Attempt" at bounding box center [454, 74] width 36 height 11
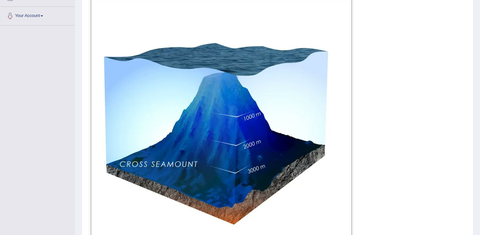
scroll to position [233, 0]
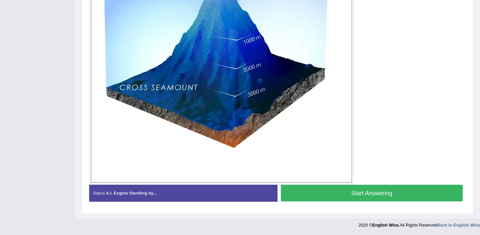
click at [374, 193] on button "Start Answering" at bounding box center [372, 193] width 182 height 17
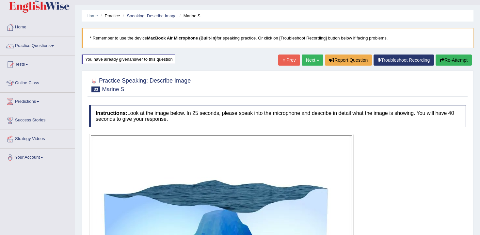
scroll to position [0, 0]
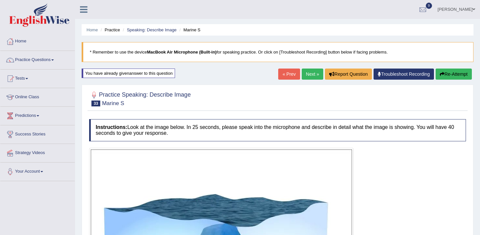
click at [450, 72] on button "Re-Attempt" at bounding box center [454, 74] width 36 height 11
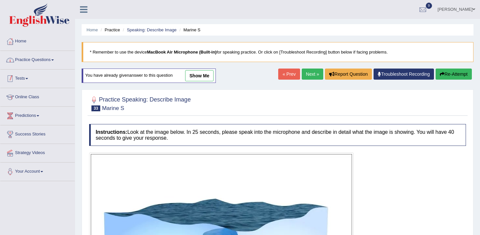
click at [29, 57] on link "Practice Questions" at bounding box center [37, 59] width 75 height 16
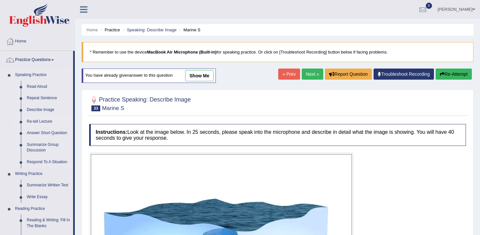
click at [46, 123] on link "Re-tell Lecture" at bounding box center [48, 122] width 49 height 12
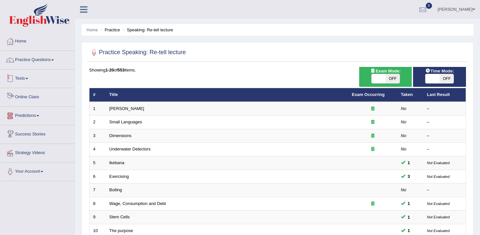
click at [18, 76] on link "Tests" at bounding box center [37, 78] width 75 height 16
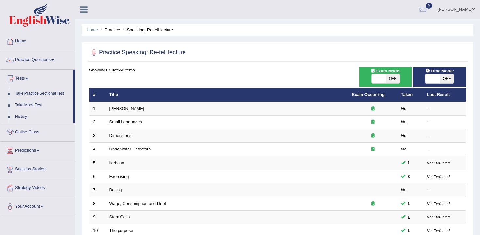
click at [33, 104] on link "Take Mock Test" at bounding box center [42, 106] width 61 height 12
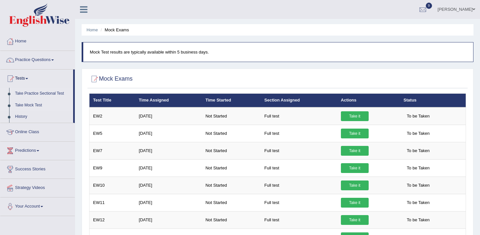
click at [40, 92] on link "Take Practice Sectional Test" at bounding box center [42, 94] width 61 height 12
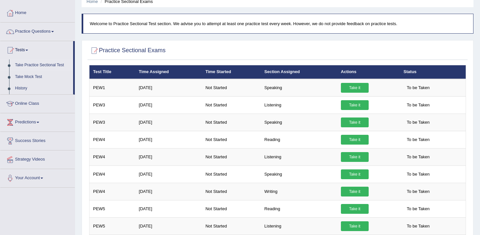
scroll to position [58, 0]
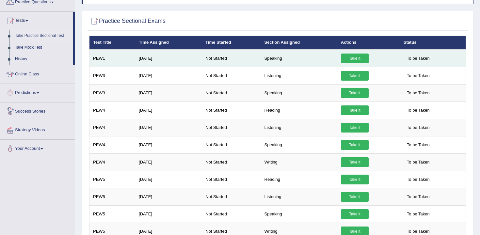
click at [345, 57] on link "Take it" at bounding box center [355, 59] width 28 height 10
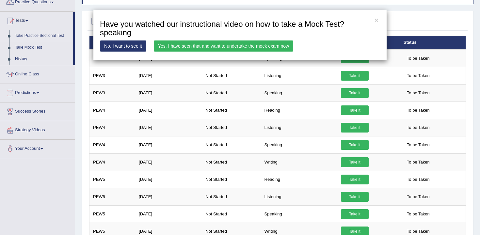
click at [214, 49] on link "Yes, I have seen that and want to undertake the mock exam now" at bounding box center [224, 46] width 140 height 11
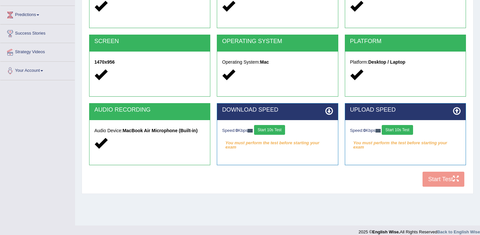
scroll to position [108, 0]
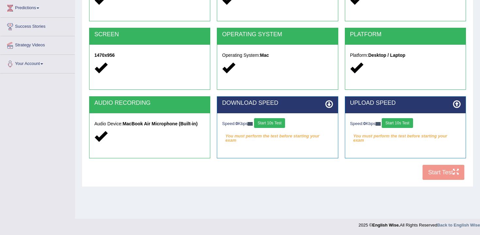
click at [280, 122] on button "Start 10s Test" at bounding box center [269, 123] width 31 height 10
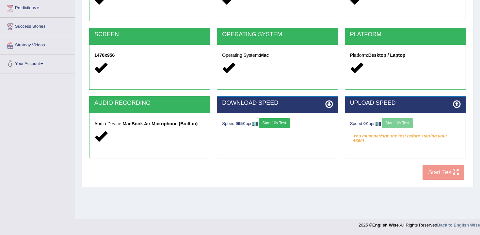
click at [400, 119] on div "Speed: 0 Kbps Start 10s Test" at bounding box center [405, 123] width 111 height 11
click at [408, 124] on button "Start 10s Test" at bounding box center [397, 123] width 31 height 10
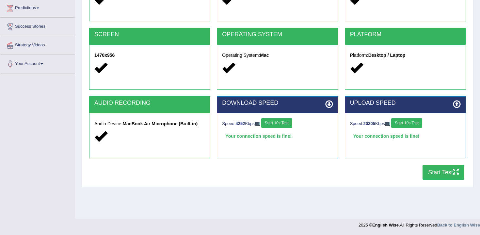
click at [442, 167] on button "Start Test" at bounding box center [444, 172] width 42 height 15
